Goal: Communication & Community: Ask a question

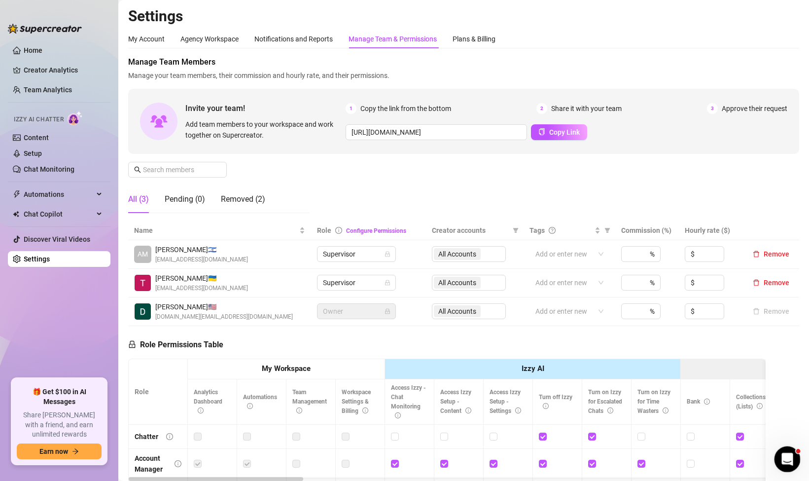
click at [778, 457] on icon "Open Intercom Messenger" at bounding box center [786, 458] width 16 height 16
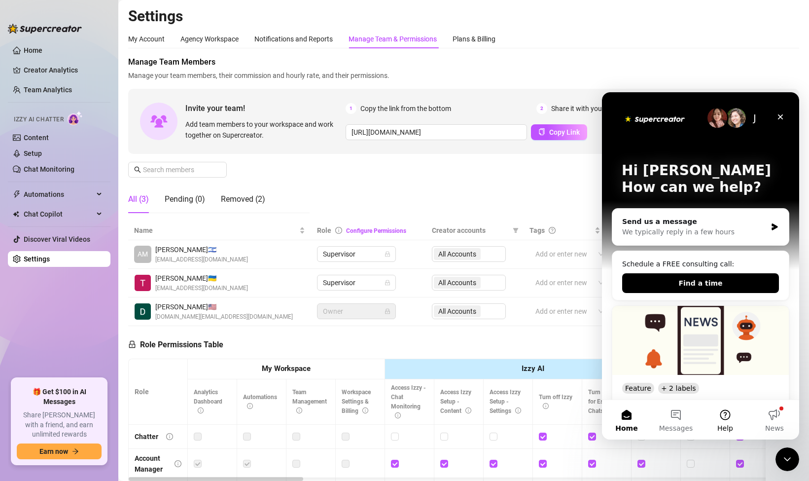
click at [725, 417] on button "Help" at bounding box center [725, 419] width 49 height 39
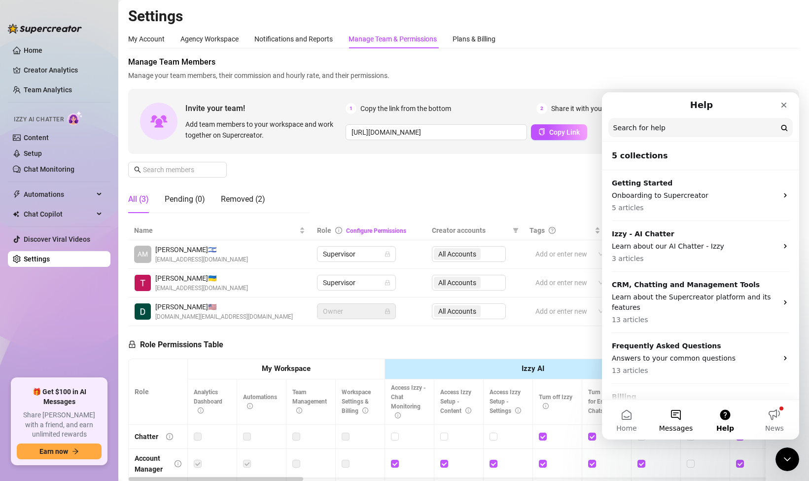
click at [672, 414] on button "Messages" at bounding box center [675, 419] width 49 height 39
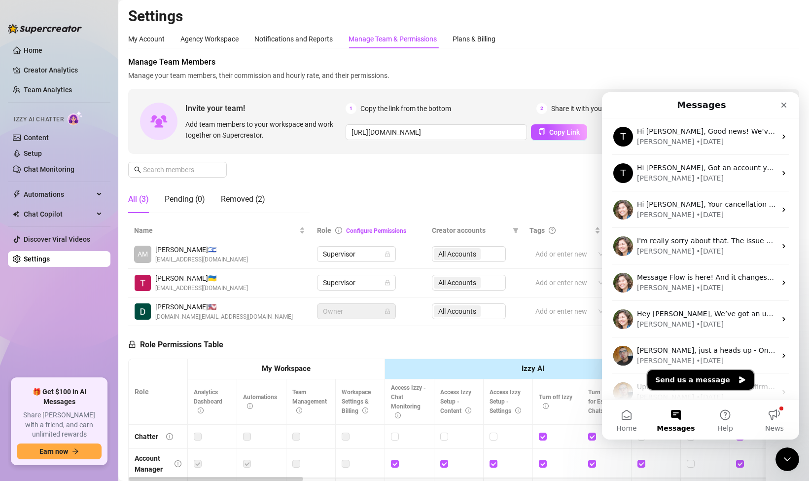
click at [684, 379] on button "Send us a message" at bounding box center [700, 380] width 106 height 20
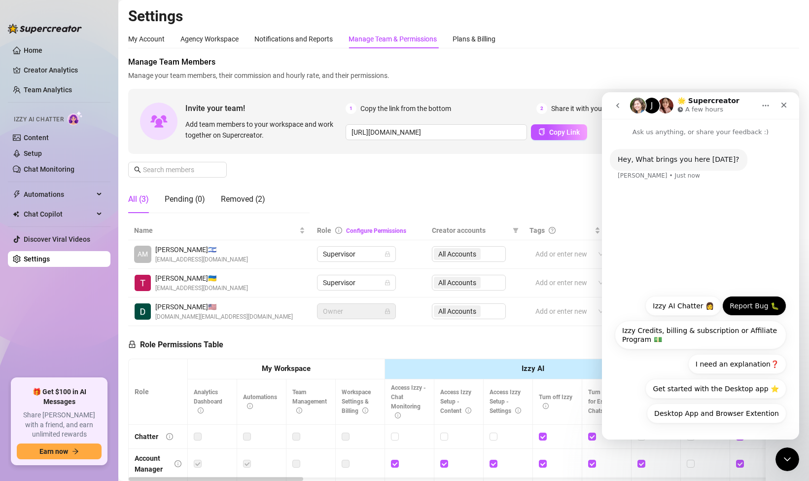
click at [743, 303] on button "Report Bug 🐛" at bounding box center [754, 306] width 64 height 20
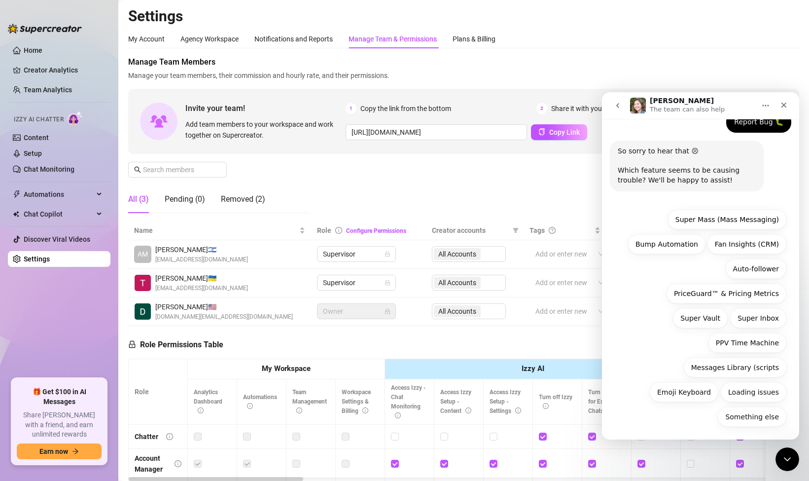
scroll to position [70, 0]
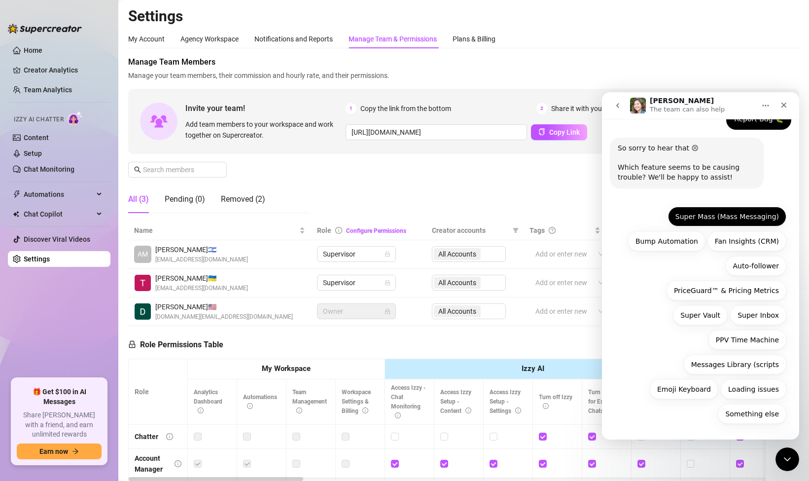
click at [716, 220] on button "Super Mass (Mass Messaging)" at bounding box center [727, 217] width 118 height 20
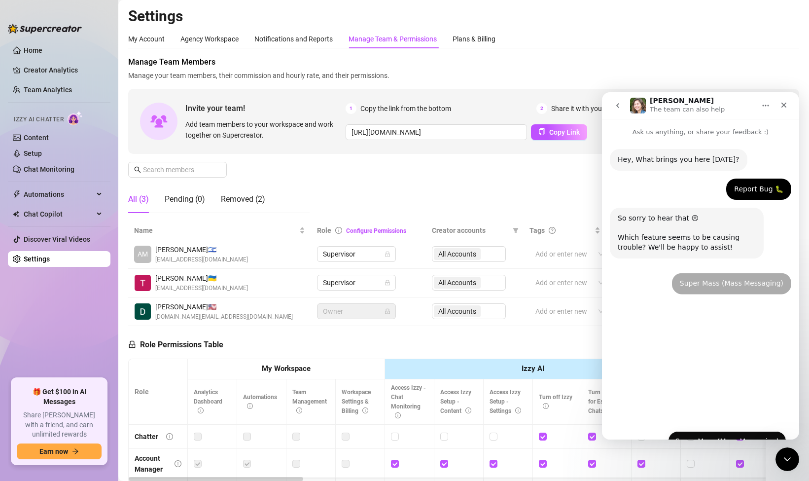
scroll to position [0, 0]
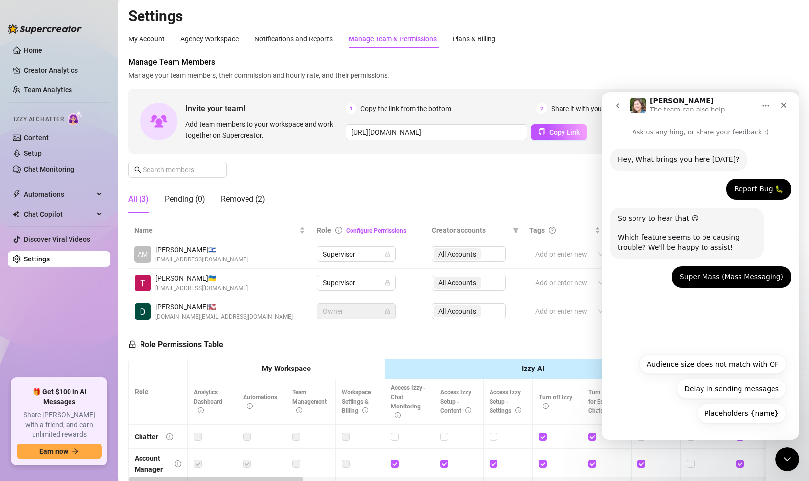
click at [665, 400] on div "Placeholders {name} Audience size does not match with OF Delay in sending messa…" at bounding box center [701, 391] width 172 height 74
click at [658, 393] on div "Placeholders {name} Audience size does not match with OF Delay in sending messa…" at bounding box center [701, 391] width 172 height 74
click at [717, 385] on button "Delay in sending messages" at bounding box center [731, 389] width 109 height 20
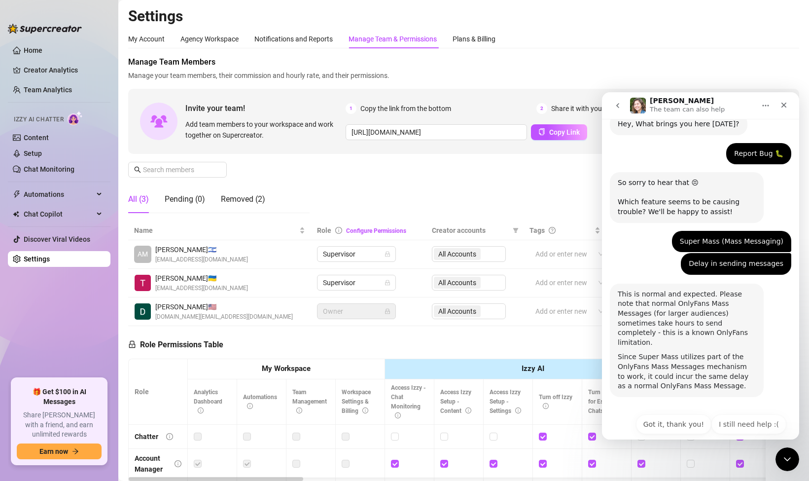
scroll to position [37, 0]
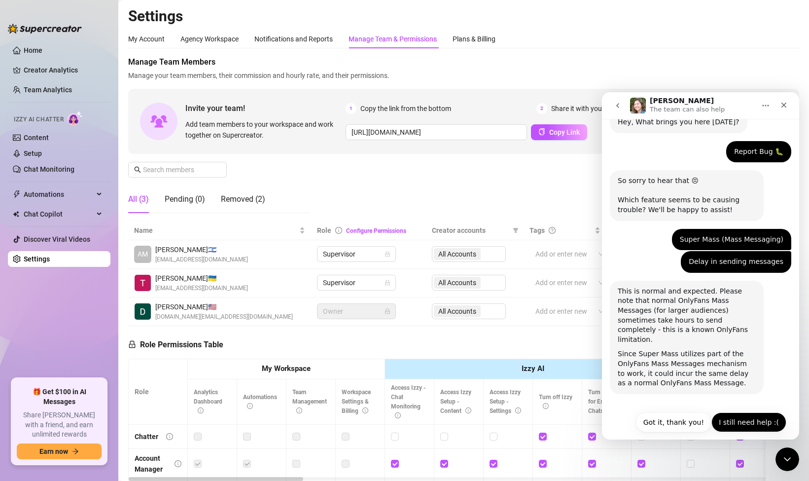
click at [725, 415] on button "I still need help :(" at bounding box center [748, 422] width 75 height 20
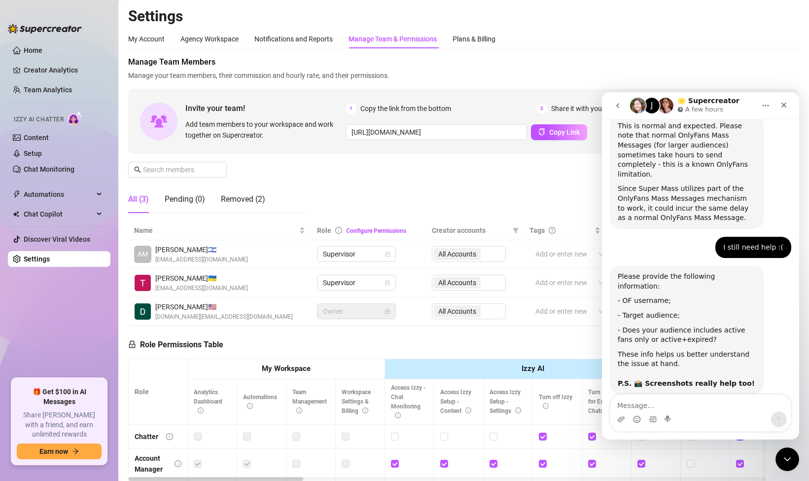
scroll to position [204, 0]
click at [669, 407] on textarea "Message…" at bounding box center [700, 402] width 180 height 17
type textarea "כ"
type textarea "when i try to send a mass message to"
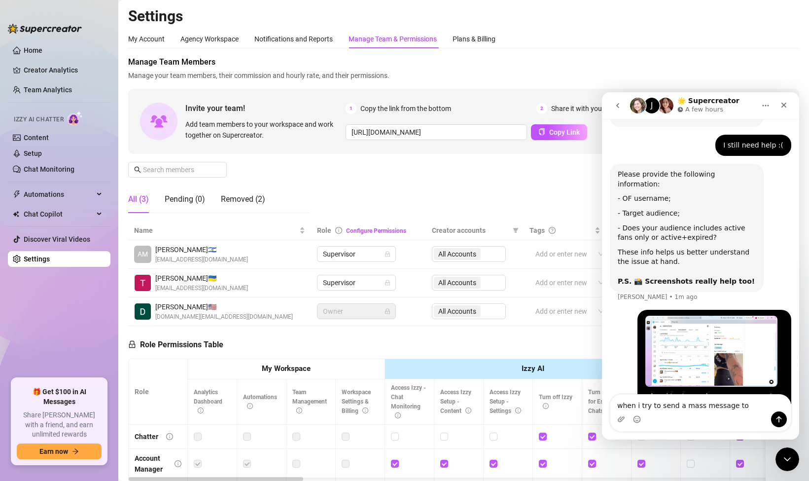
scroll to position [328, 0]
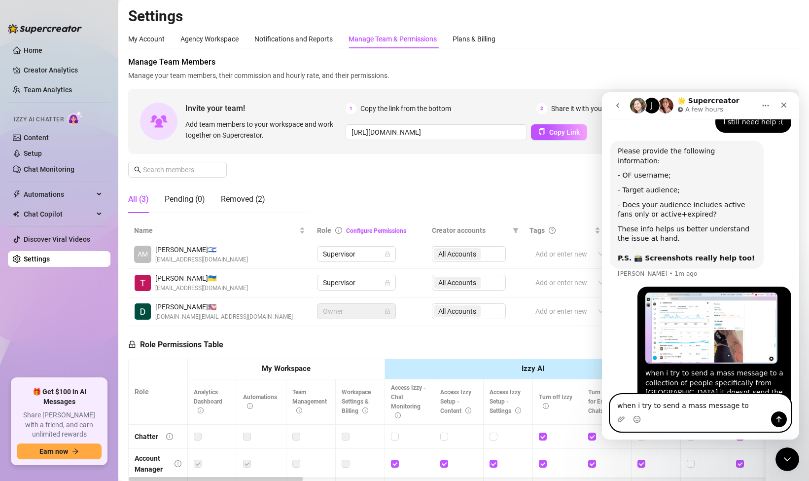
click at [706, 402] on textarea "when i try to send a mass message to" at bounding box center [700, 402] width 180 height 17
